Goal: Find specific page/section: Find specific page/section

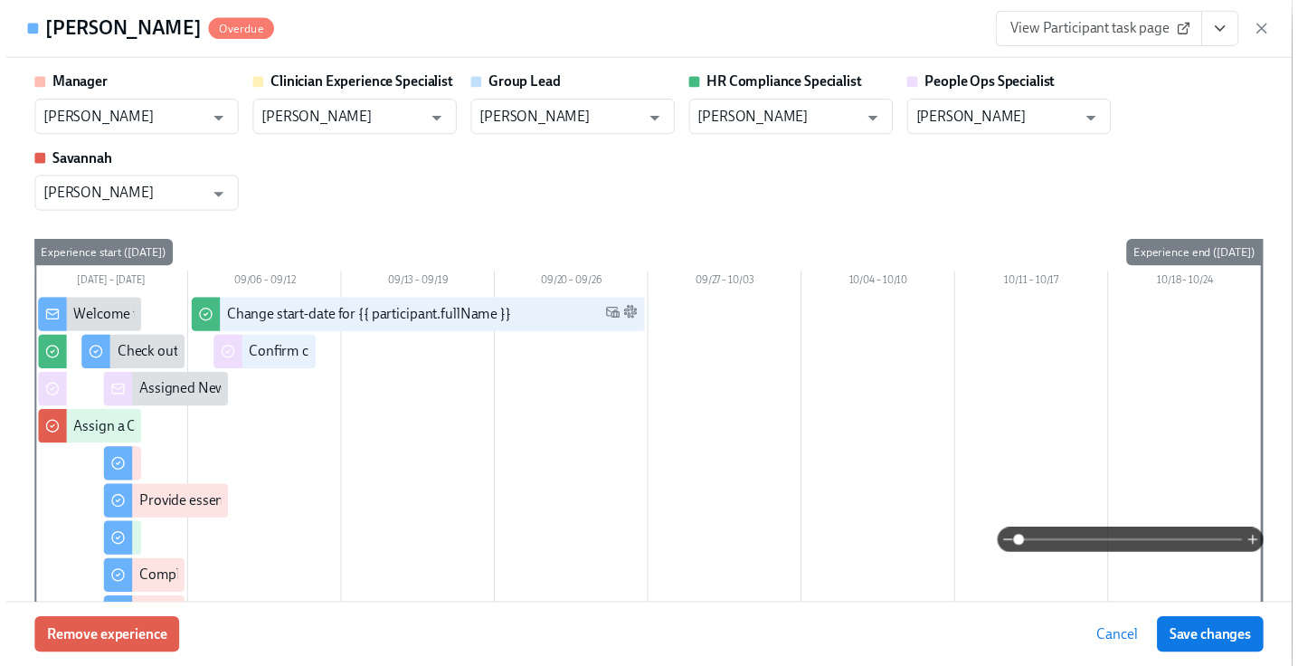
scroll to position [2821, 0]
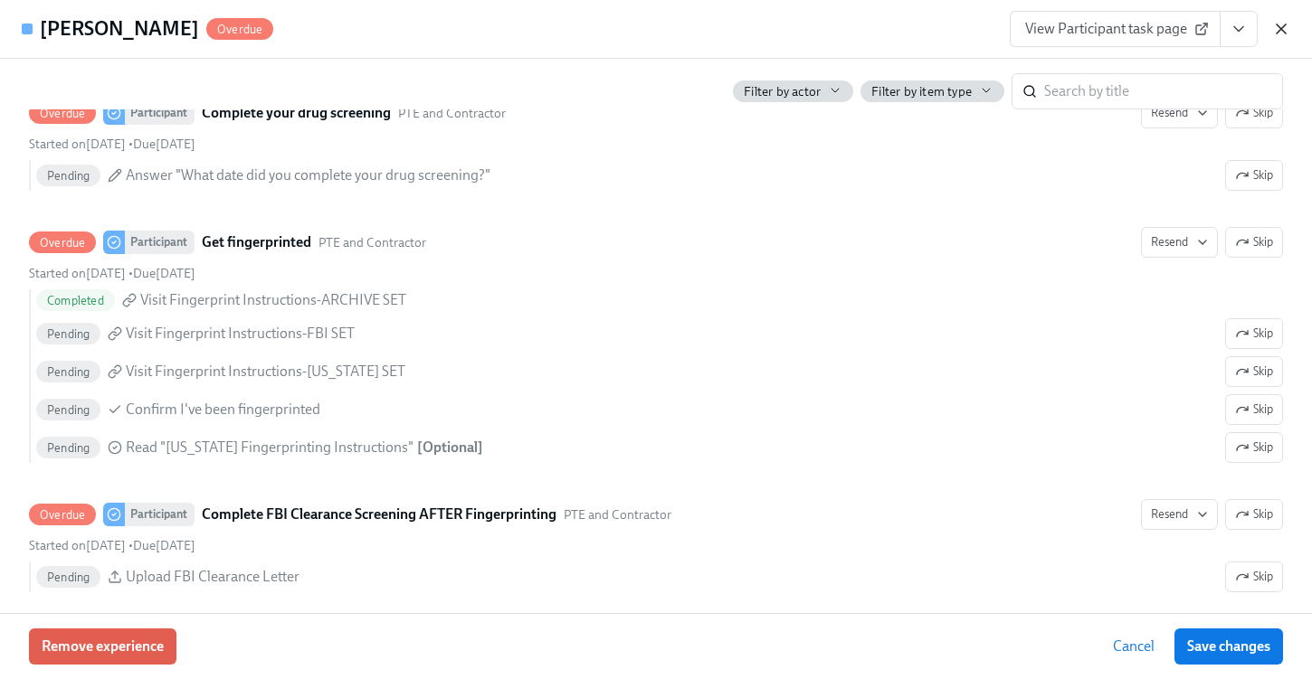
click at [1284, 23] on icon "button" at bounding box center [1281, 29] width 18 height 18
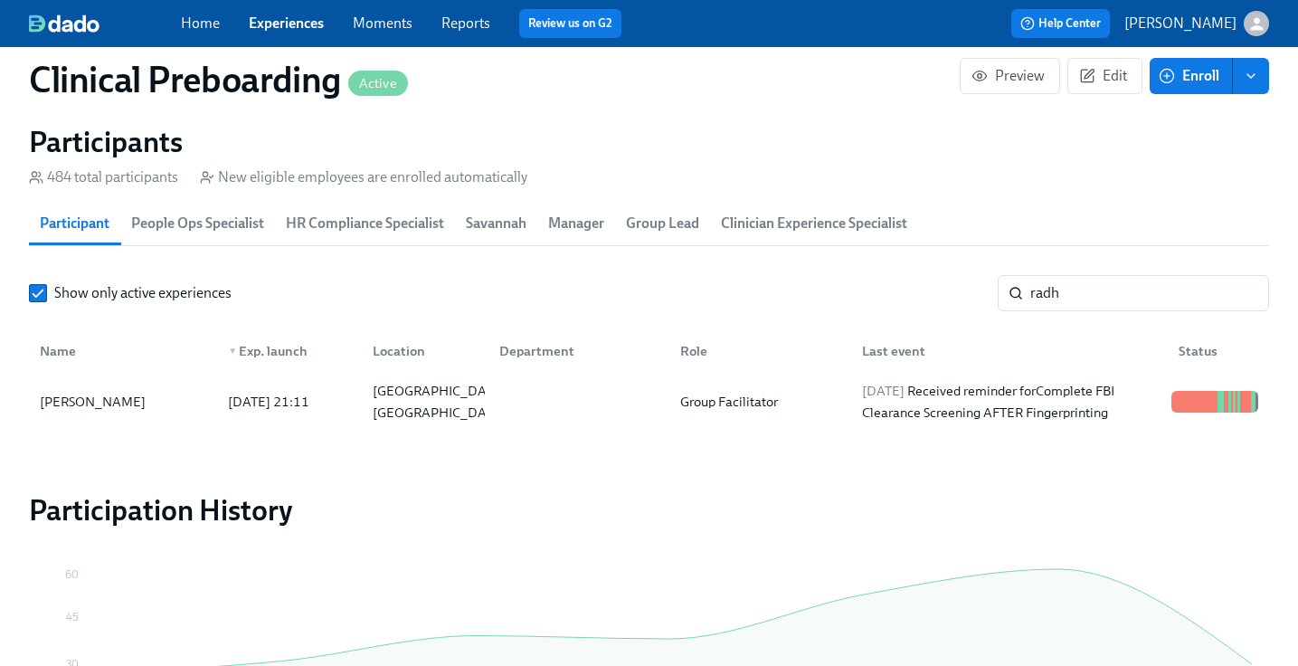
scroll to position [0, 23041]
click at [1076, 301] on input "radh" at bounding box center [1149, 293] width 239 height 36
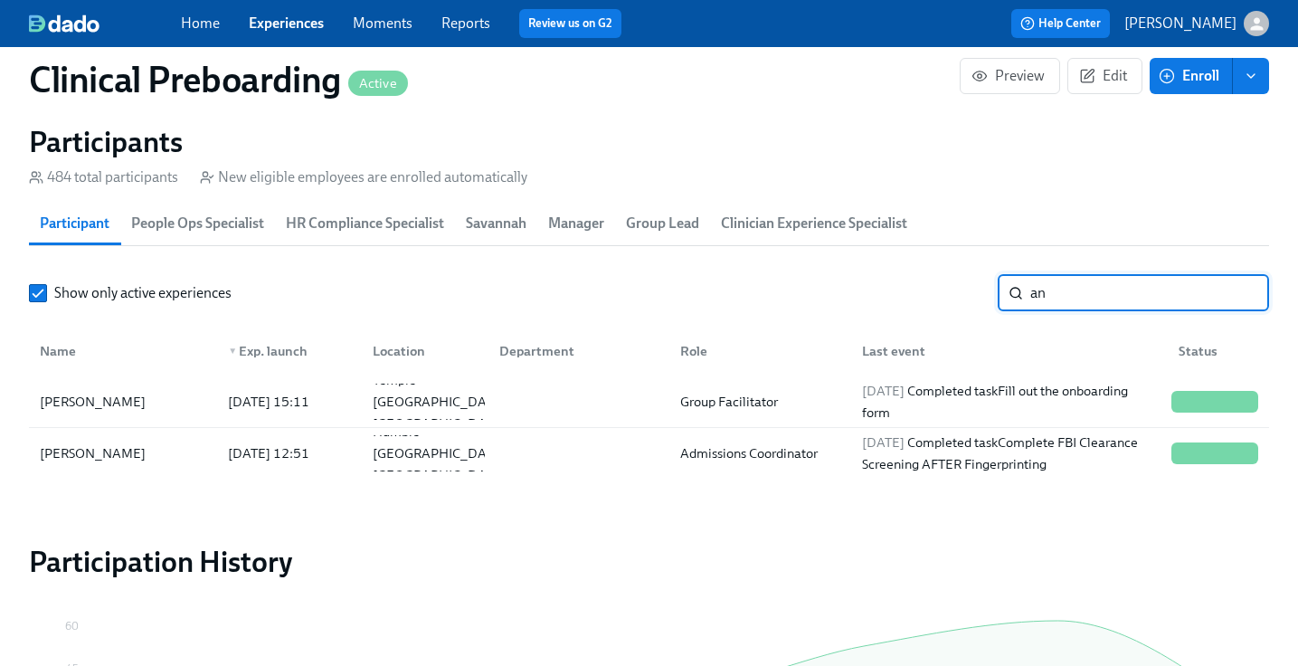
type input "a"
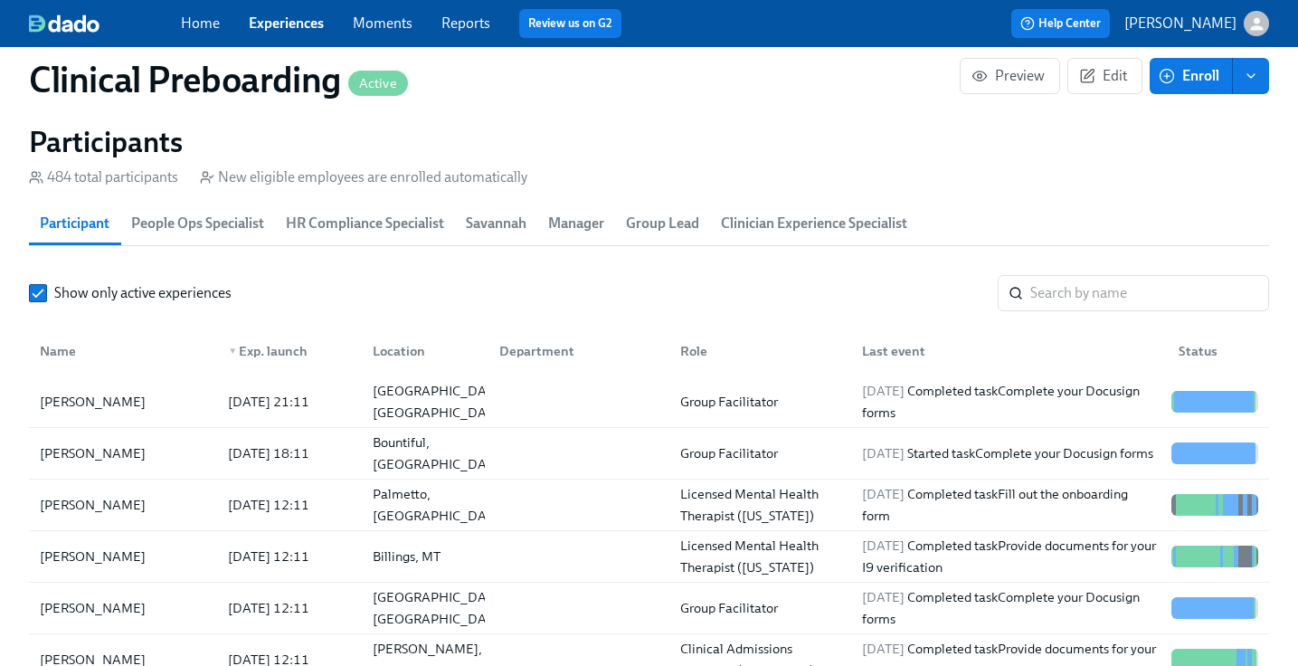
click at [312, 30] on link "Experiences" at bounding box center [286, 22] width 75 height 17
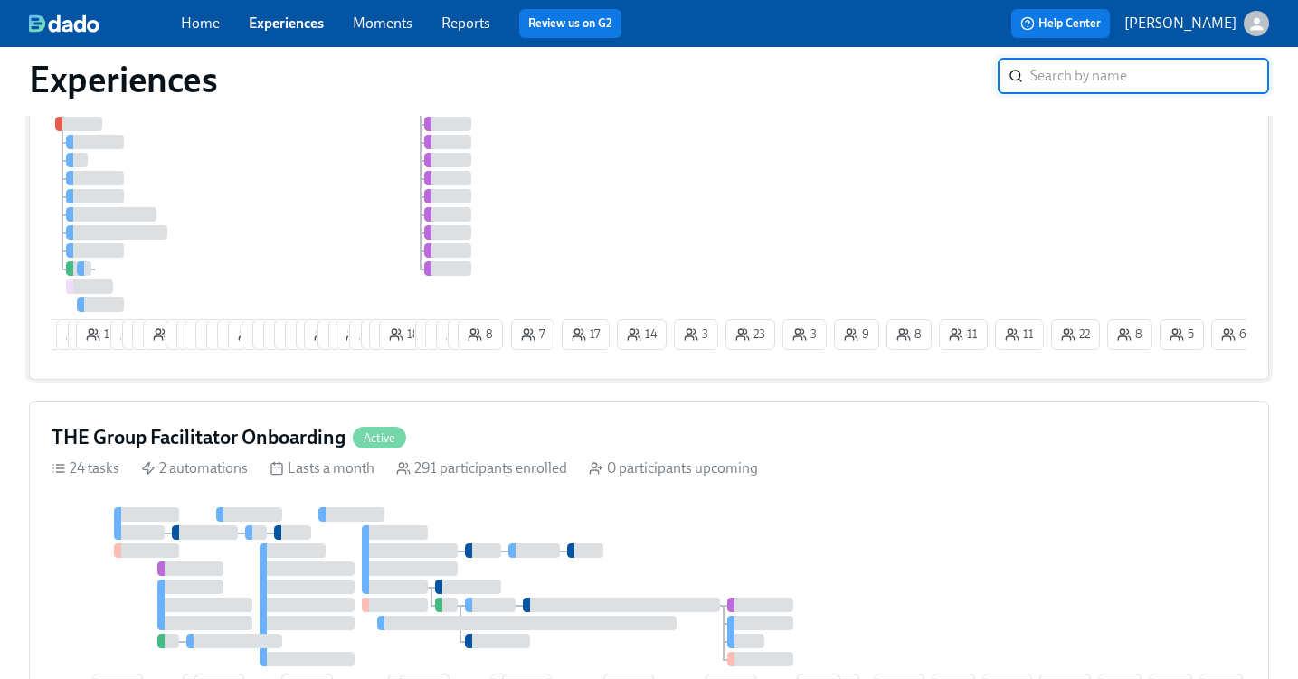
scroll to position [208, 0]
click at [365, 443] on span "Active" at bounding box center [379, 437] width 53 height 14
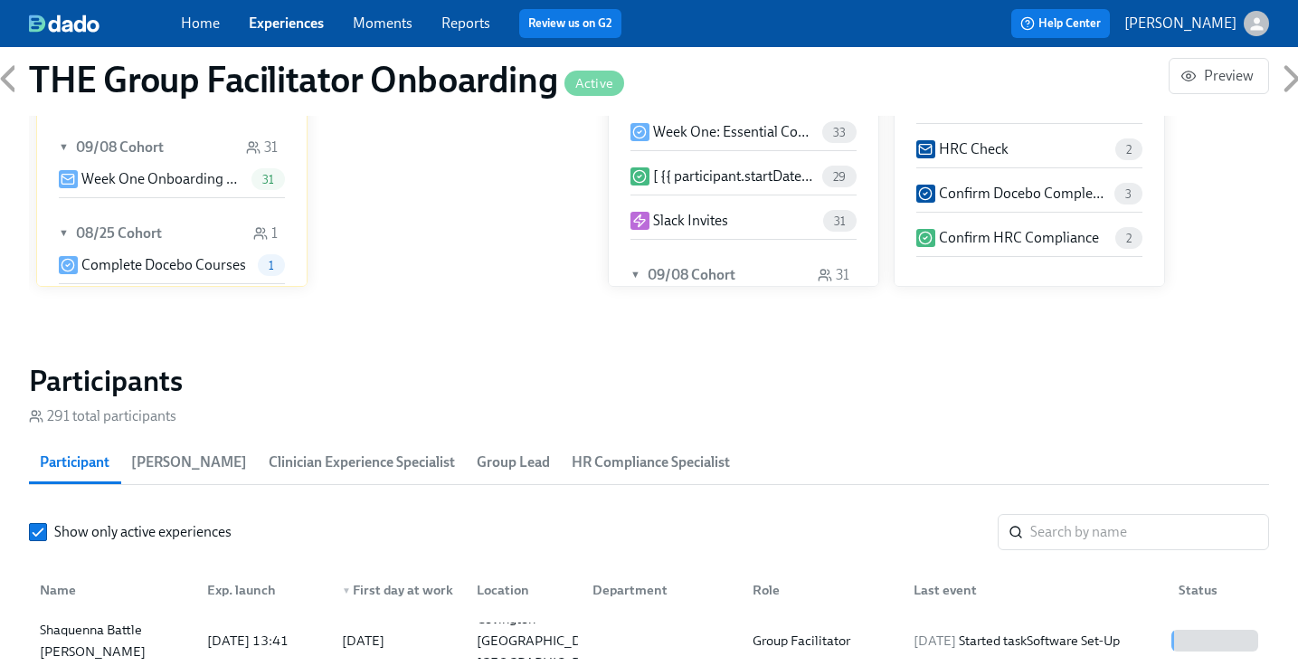
scroll to position [1376, 0]
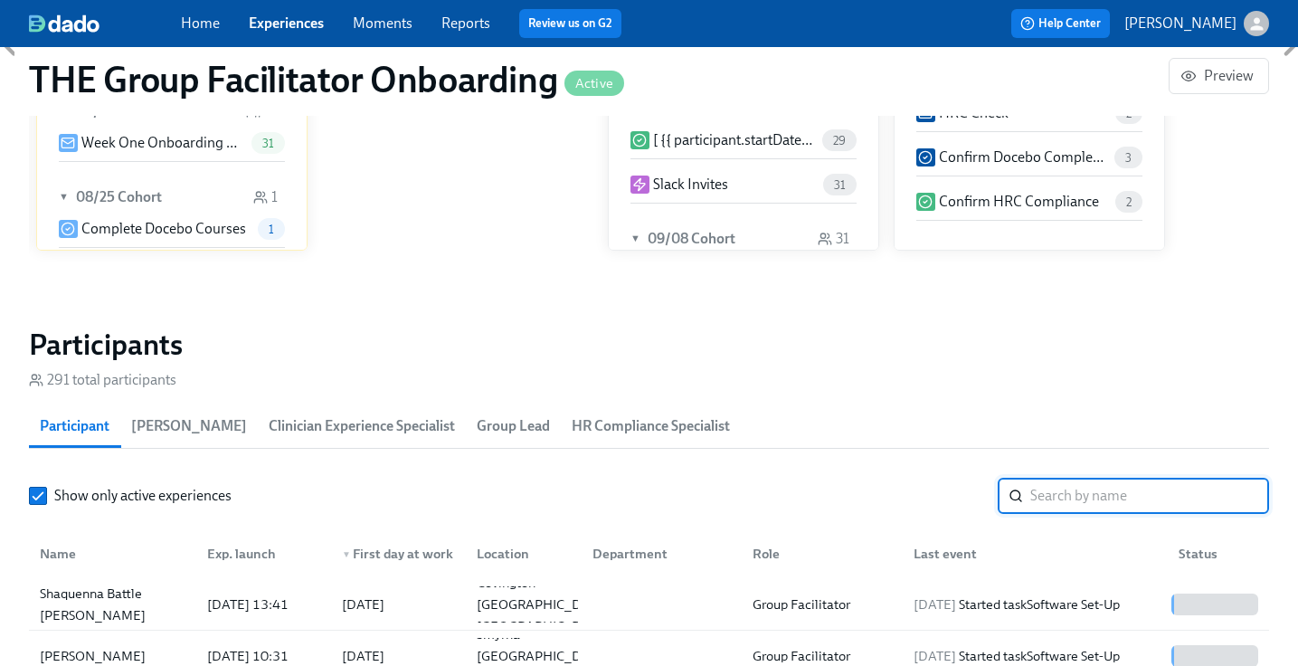
click at [1071, 499] on input "search" at bounding box center [1149, 496] width 239 height 36
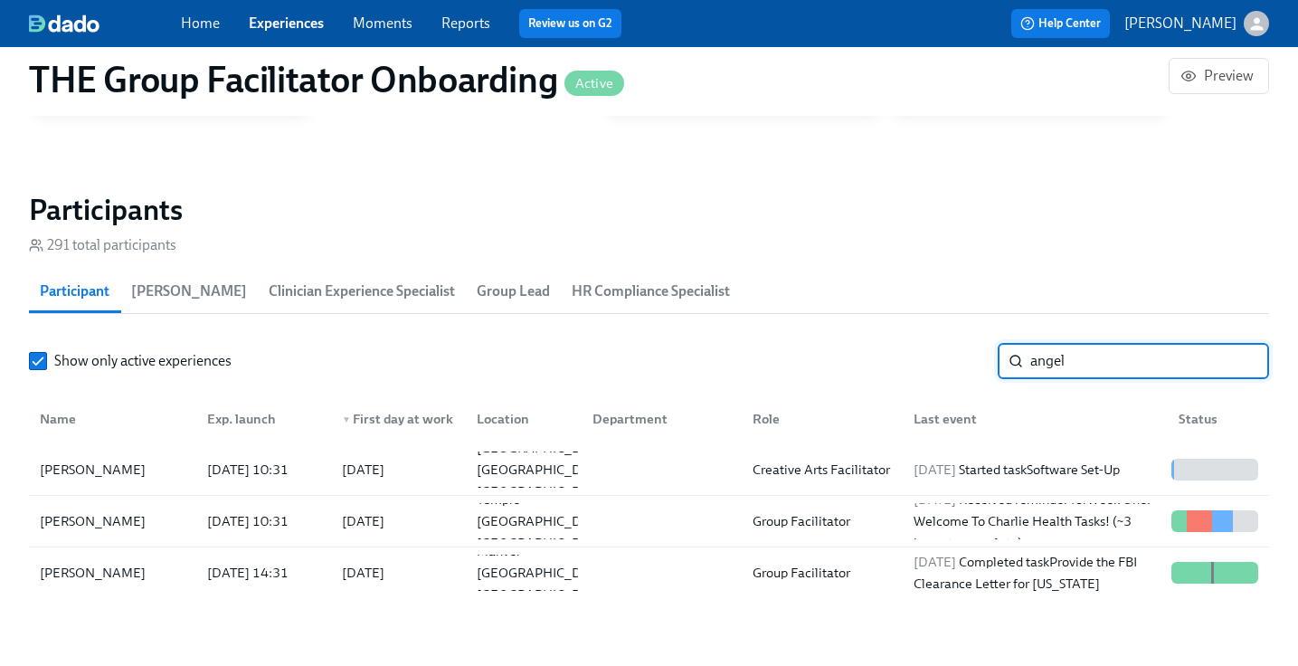
scroll to position [1511, 0]
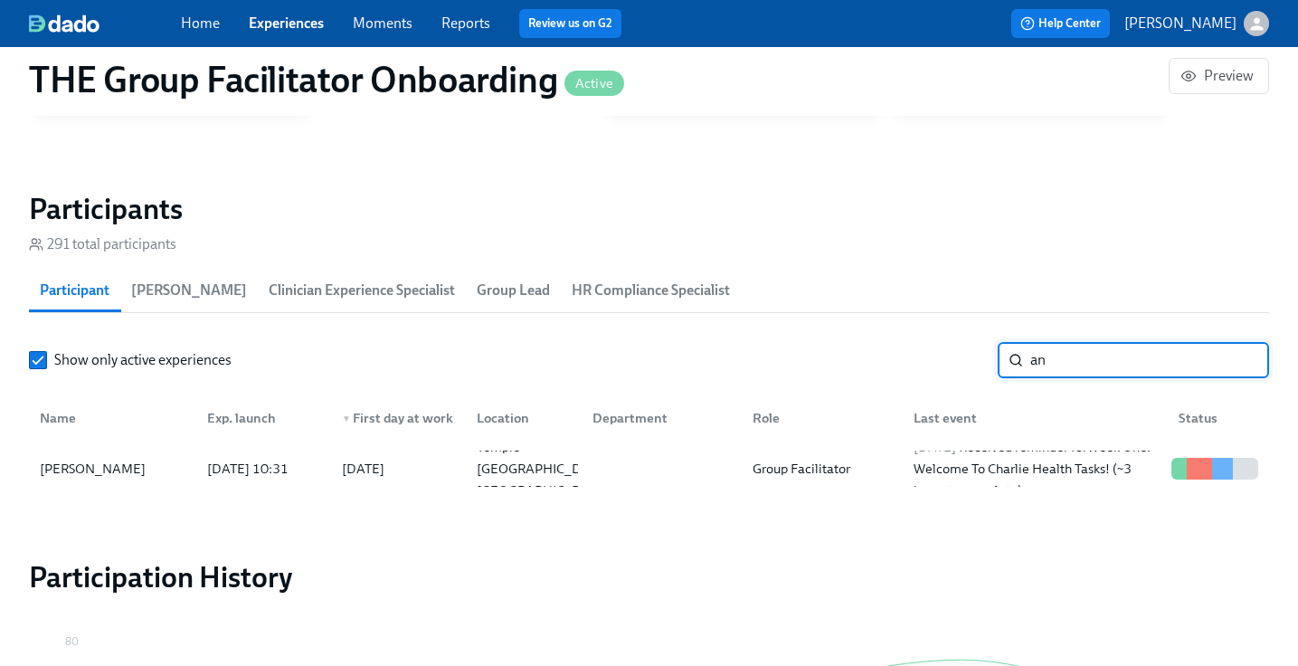
type input "a"
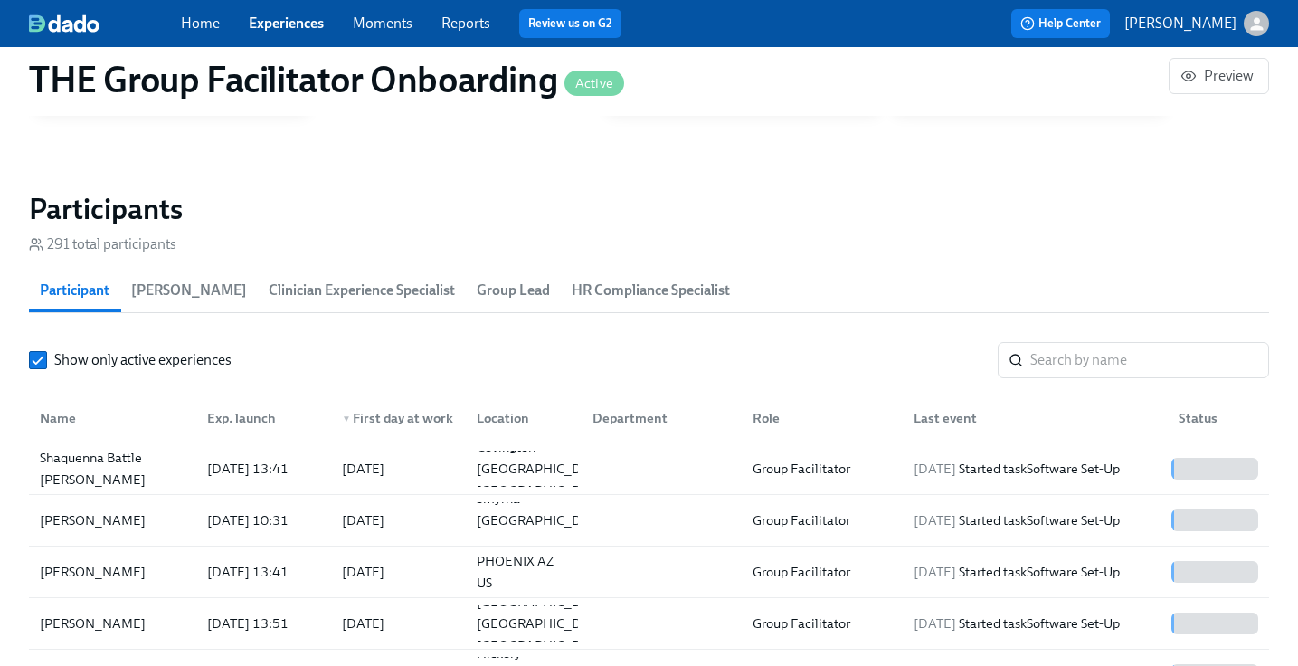
click at [293, 23] on link "Experiences" at bounding box center [286, 22] width 75 height 17
